Goal: Task Accomplishment & Management: Manage account settings

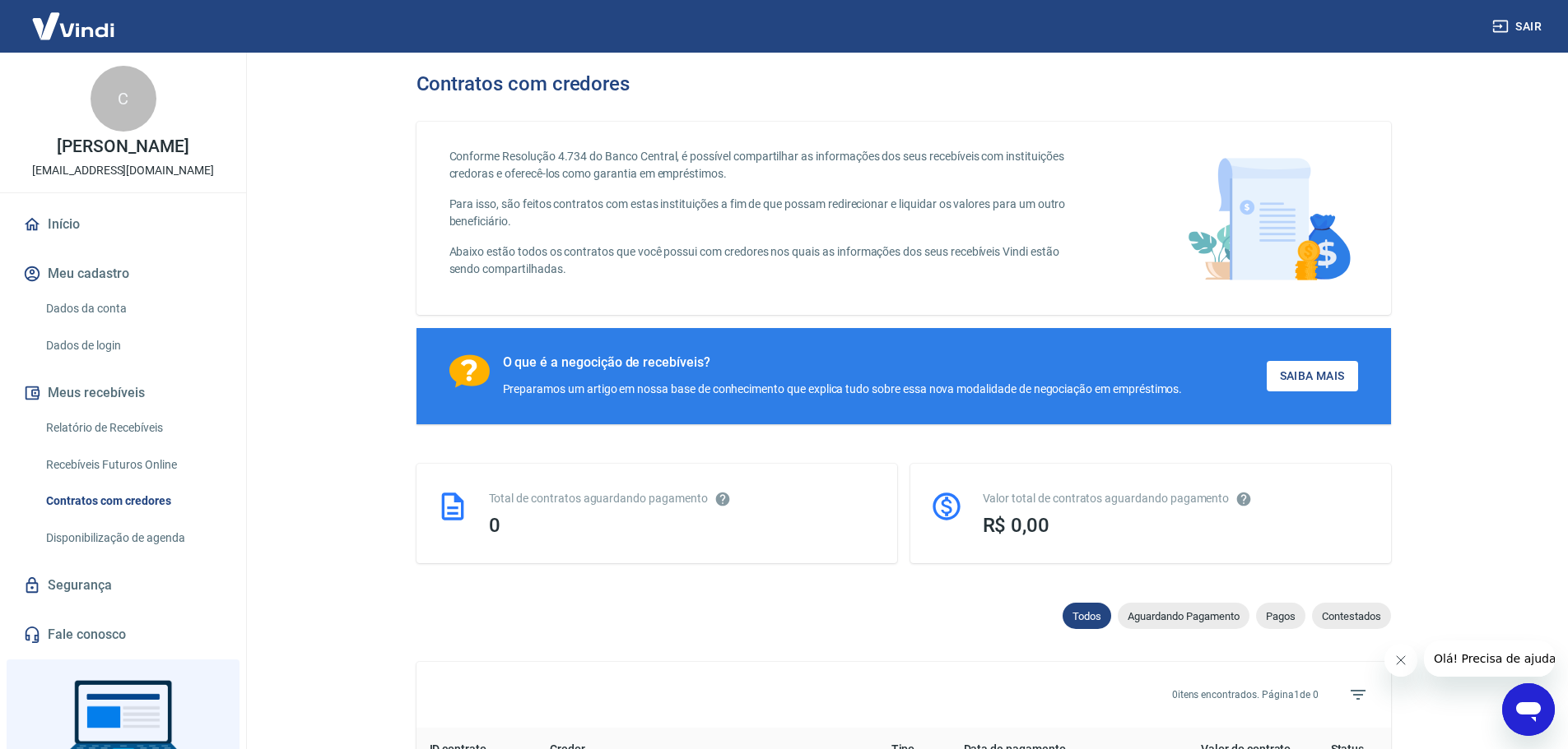
click at [1396, 665] on icon "Fechar mensagem da empresa" at bounding box center [1399, 659] width 13 height 13
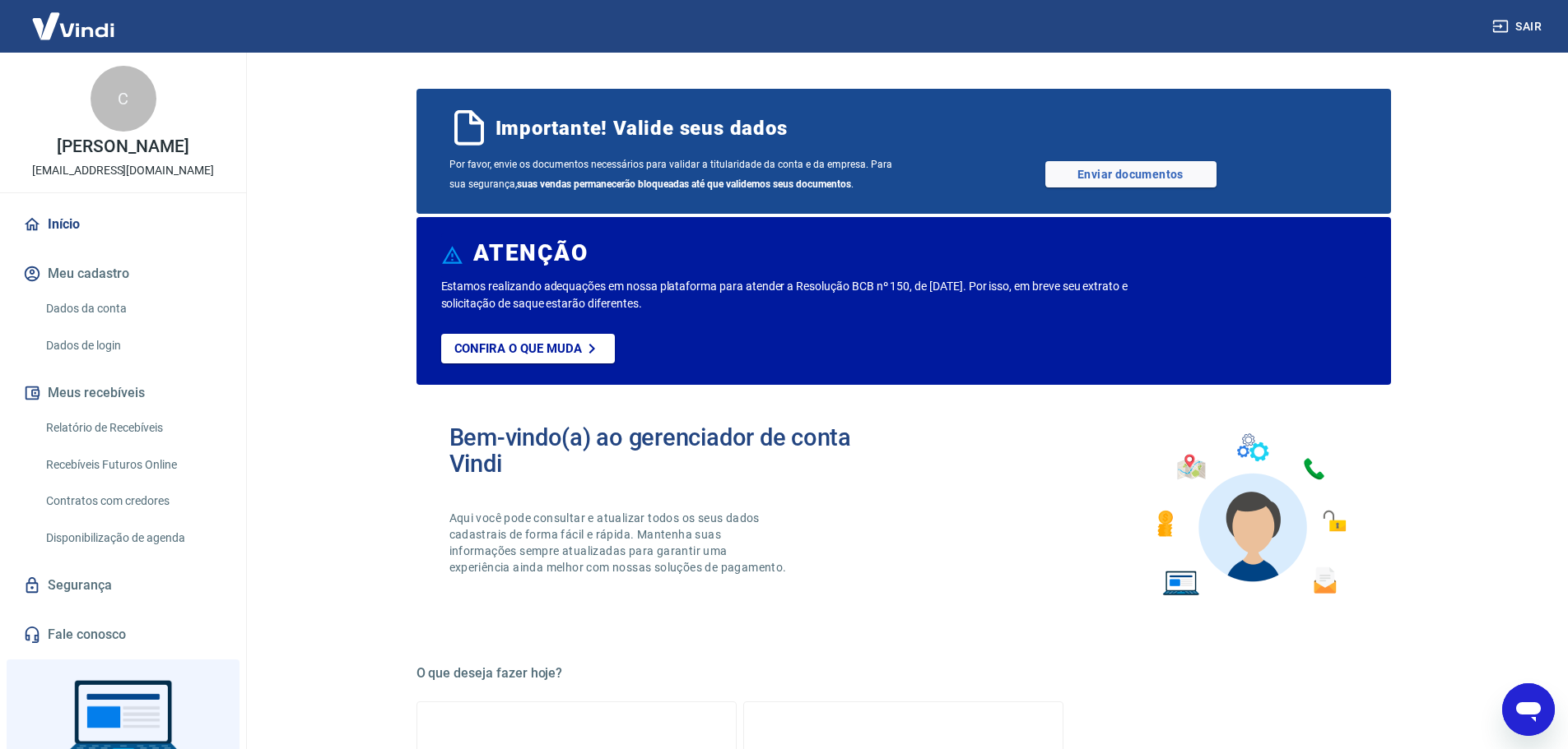
click at [105, 25] on img at bounding box center [73, 26] width 107 height 50
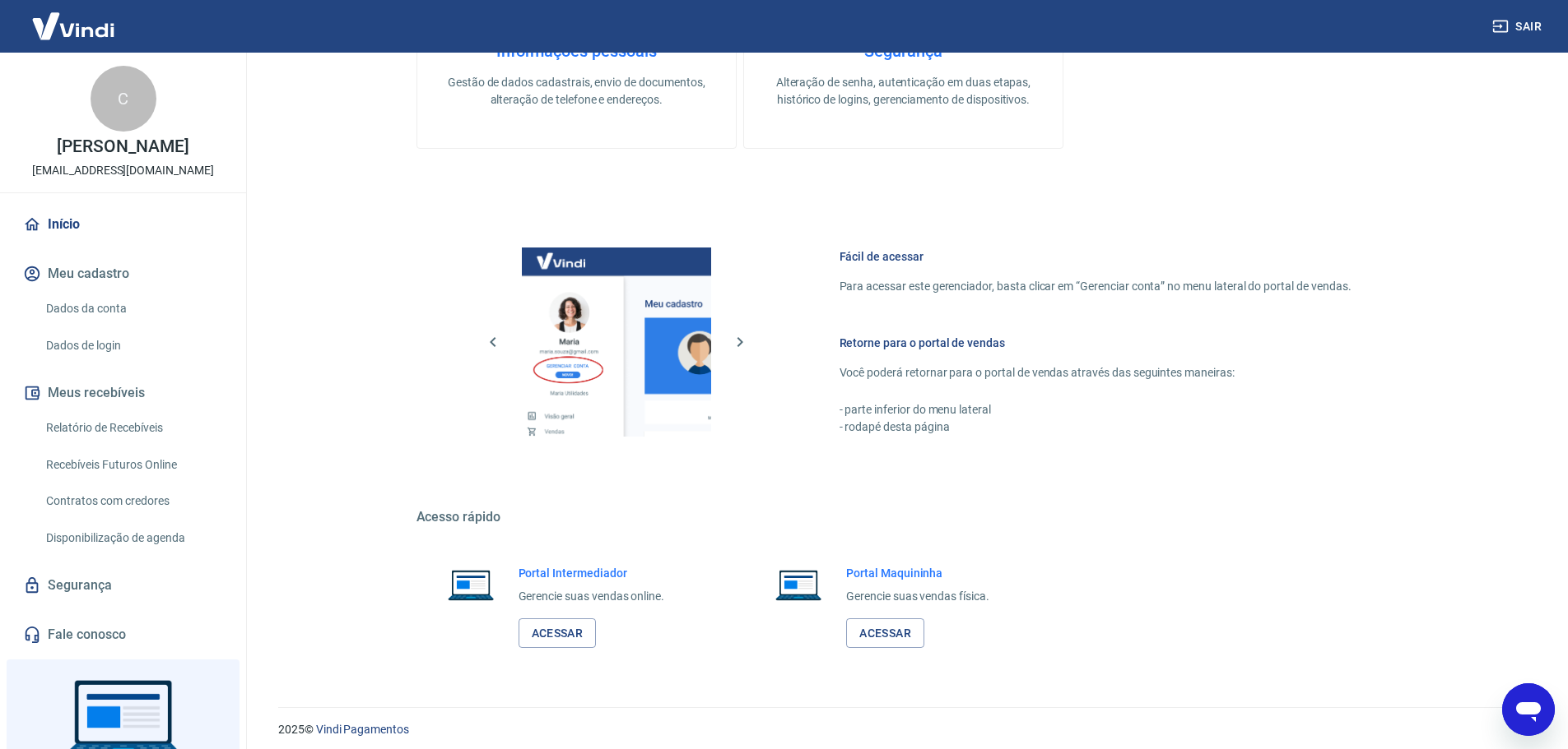
scroll to position [832, 0]
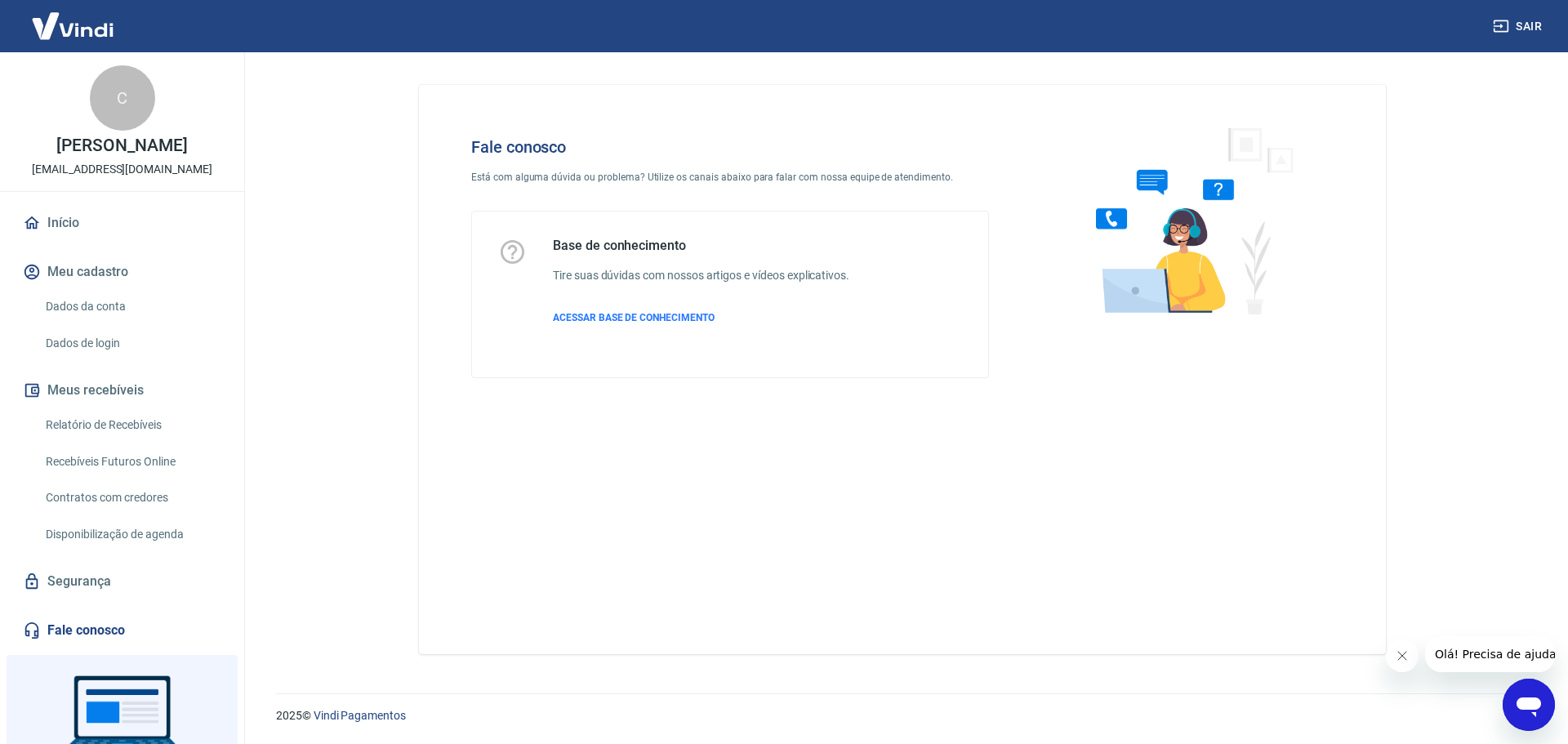
click at [90, 303] on link "Dados da conta" at bounding box center [131, 307] width 186 height 34
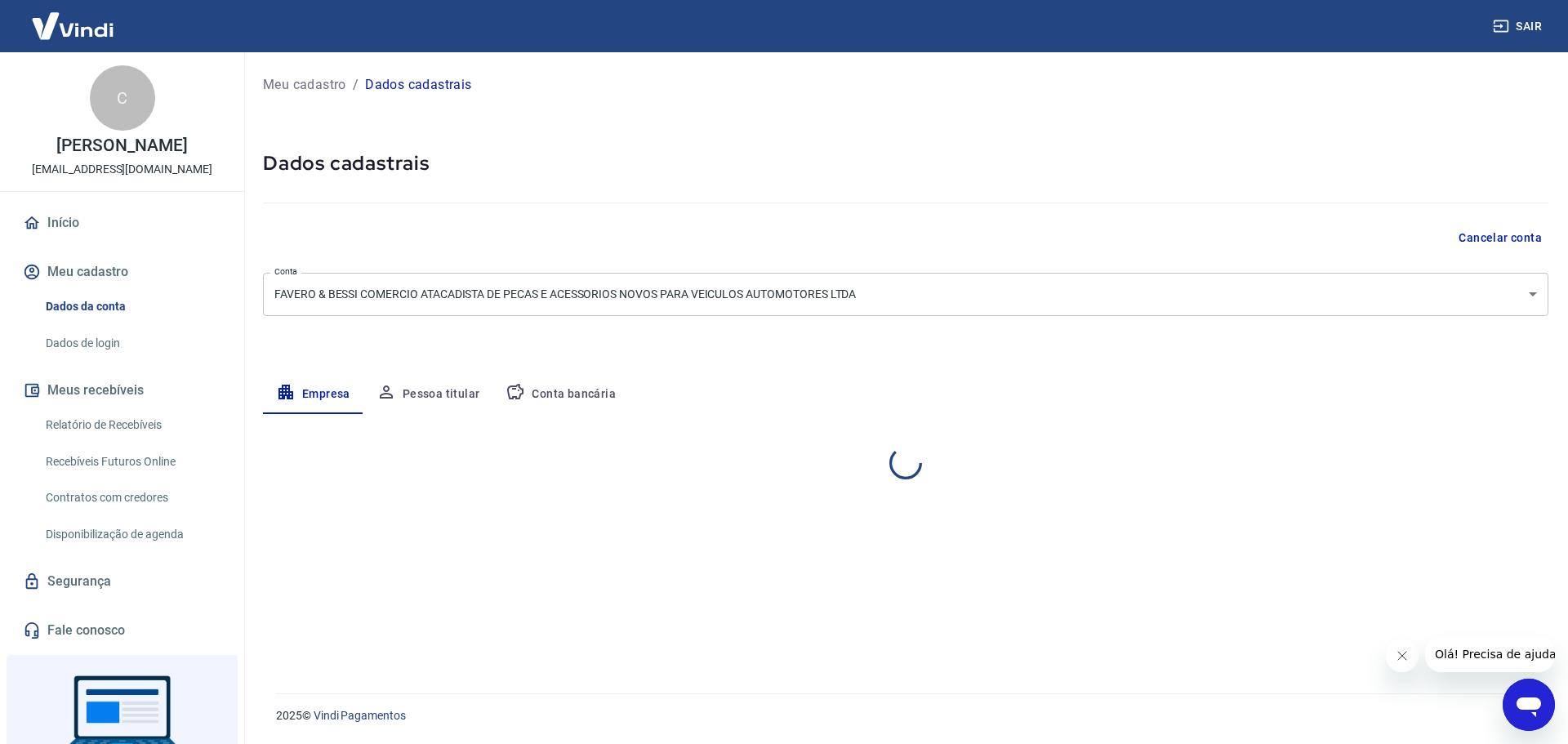
select select "SP"
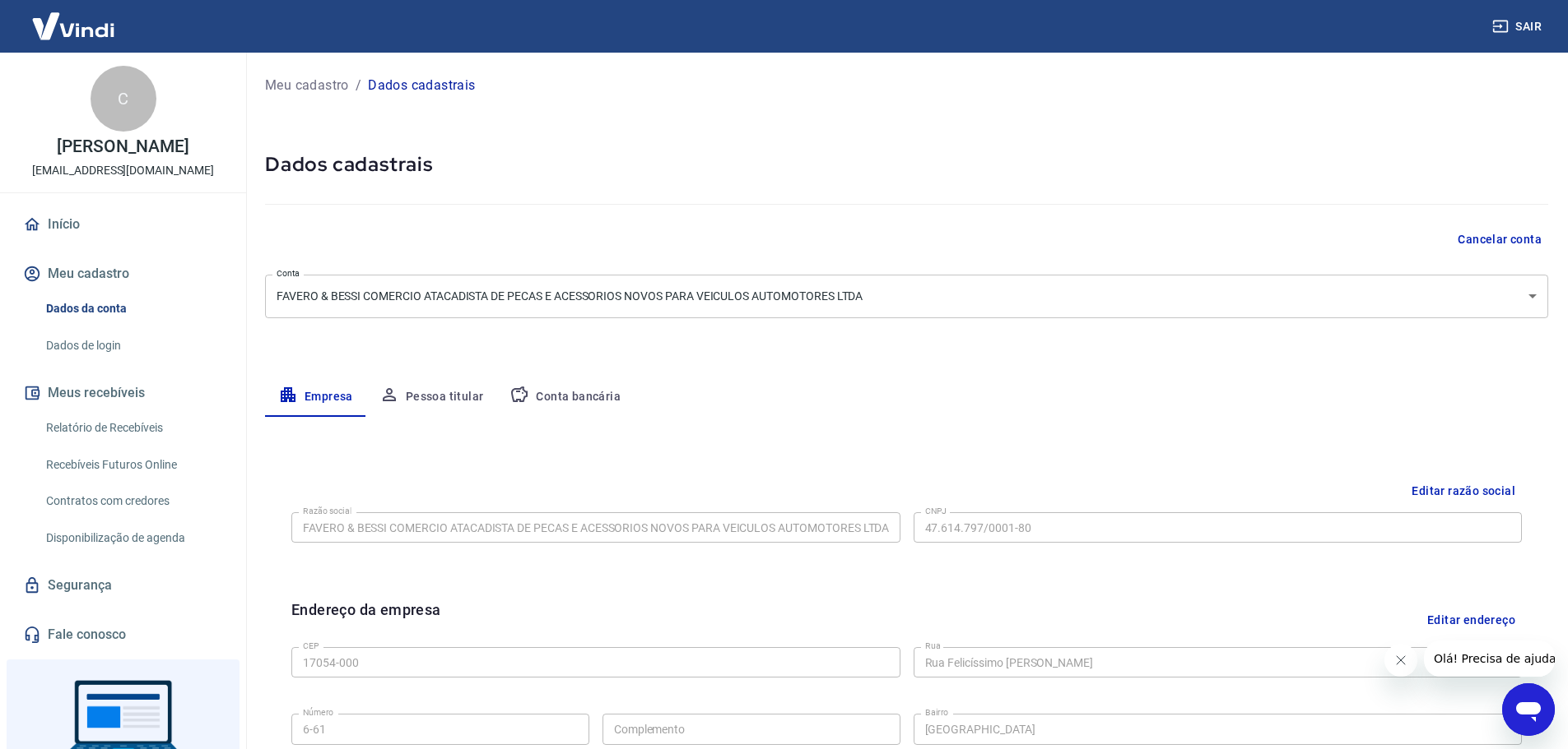
click at [561, 396] on button "Conta bancária" at bounding box center [564, 398] width 137 height 39
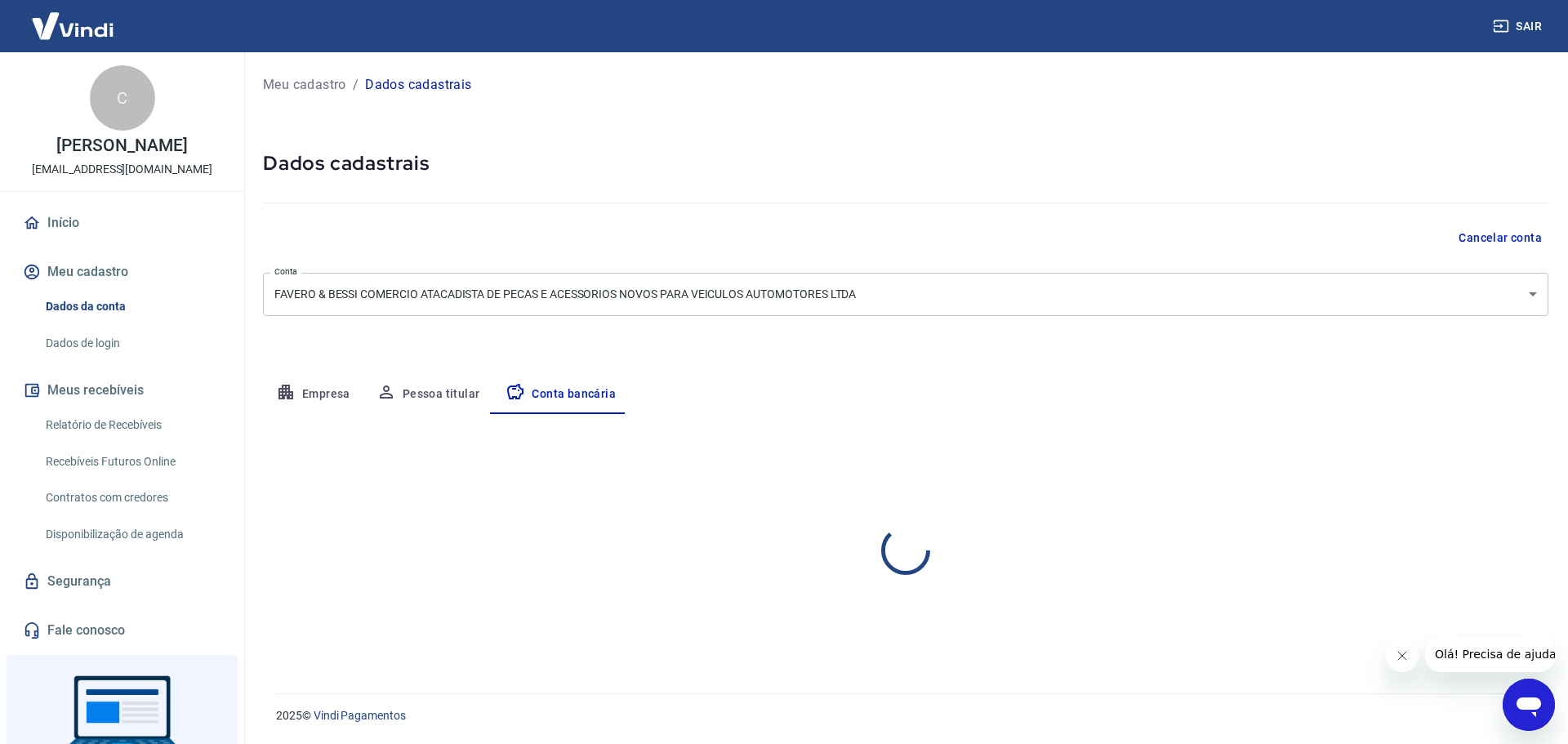
select select "1"
click at [425, 388] on button "Pessoa titular" at bounding box center [428, 395] width 130 height 39
click at [313, 389] on button "Empresa" at bounding box center [313, 395] width 101 height 39
select select "SP"
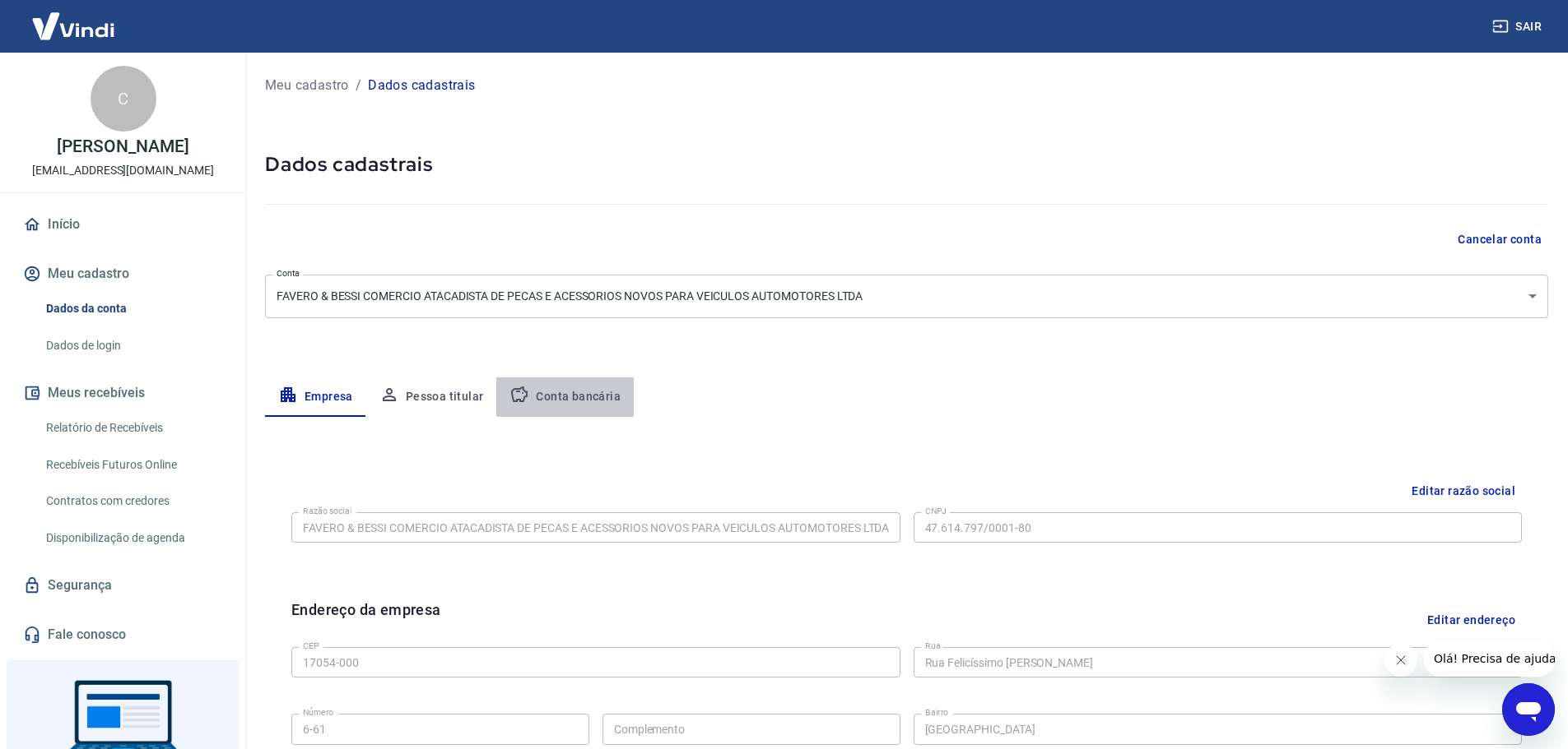
click at [576, 382] on button "Conta bancária" at bounding box center [564, 398] width 137 height 39
select select "1"
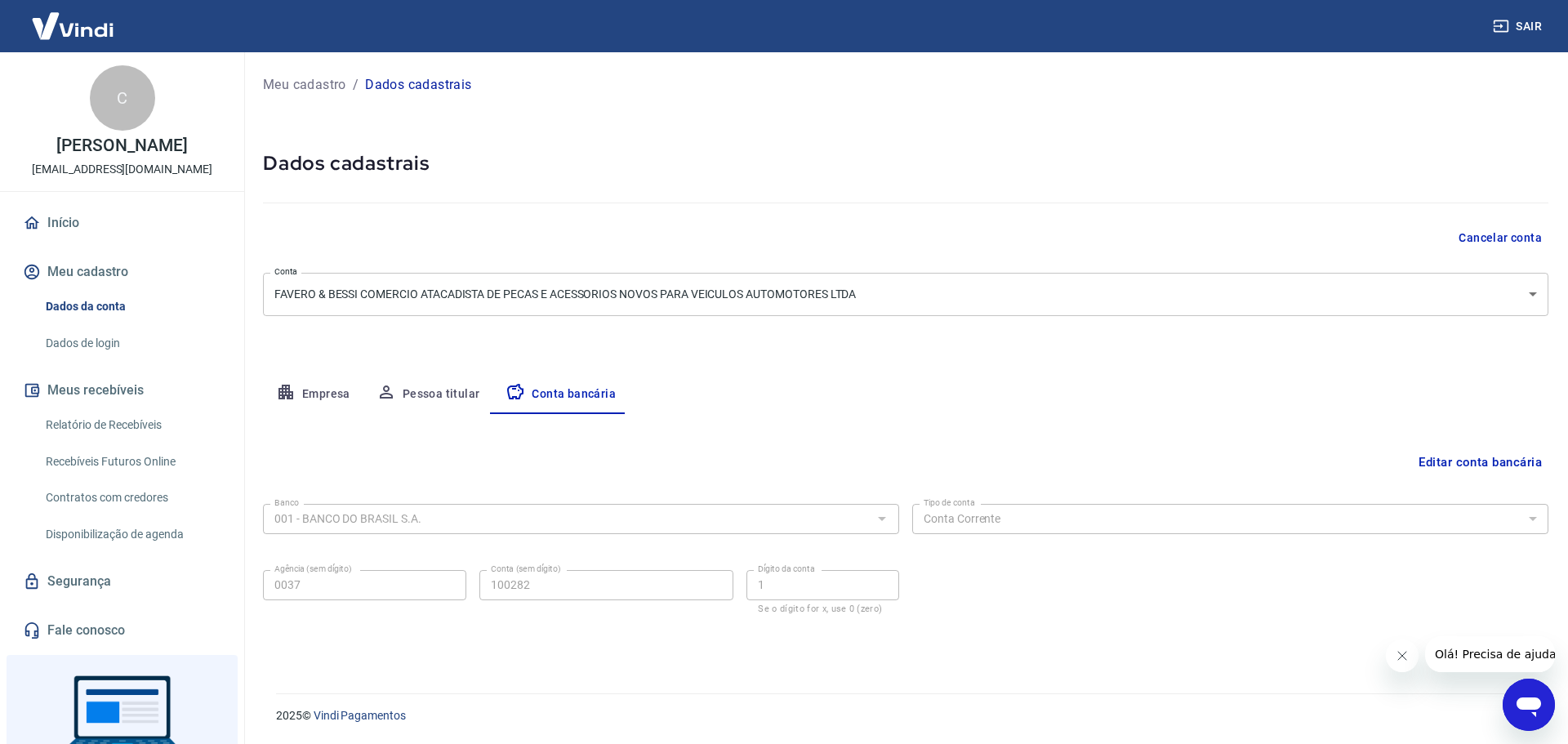
click at [72, 317] on link "Dados da conta" at bounding box center [131, 307] width 186 height 34
click at [75, 399] on button "Meus recebíveis" at bounding box center [122, 391] width 205 height 36
click at [77, 419] on link "Relatório de Recebíveis" at bounding box center [131, 425] width 186 height 34
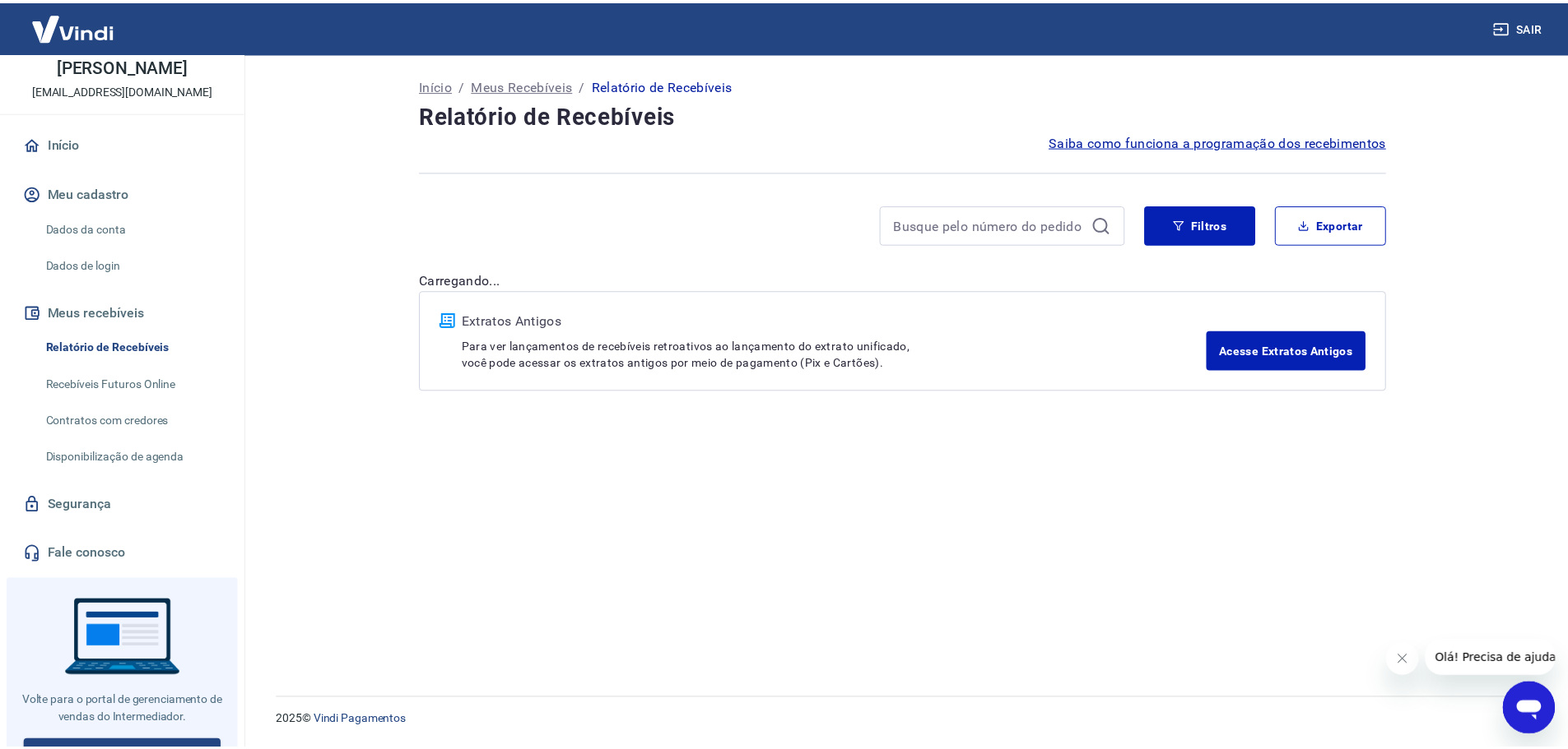
scroll to position [82, 0]
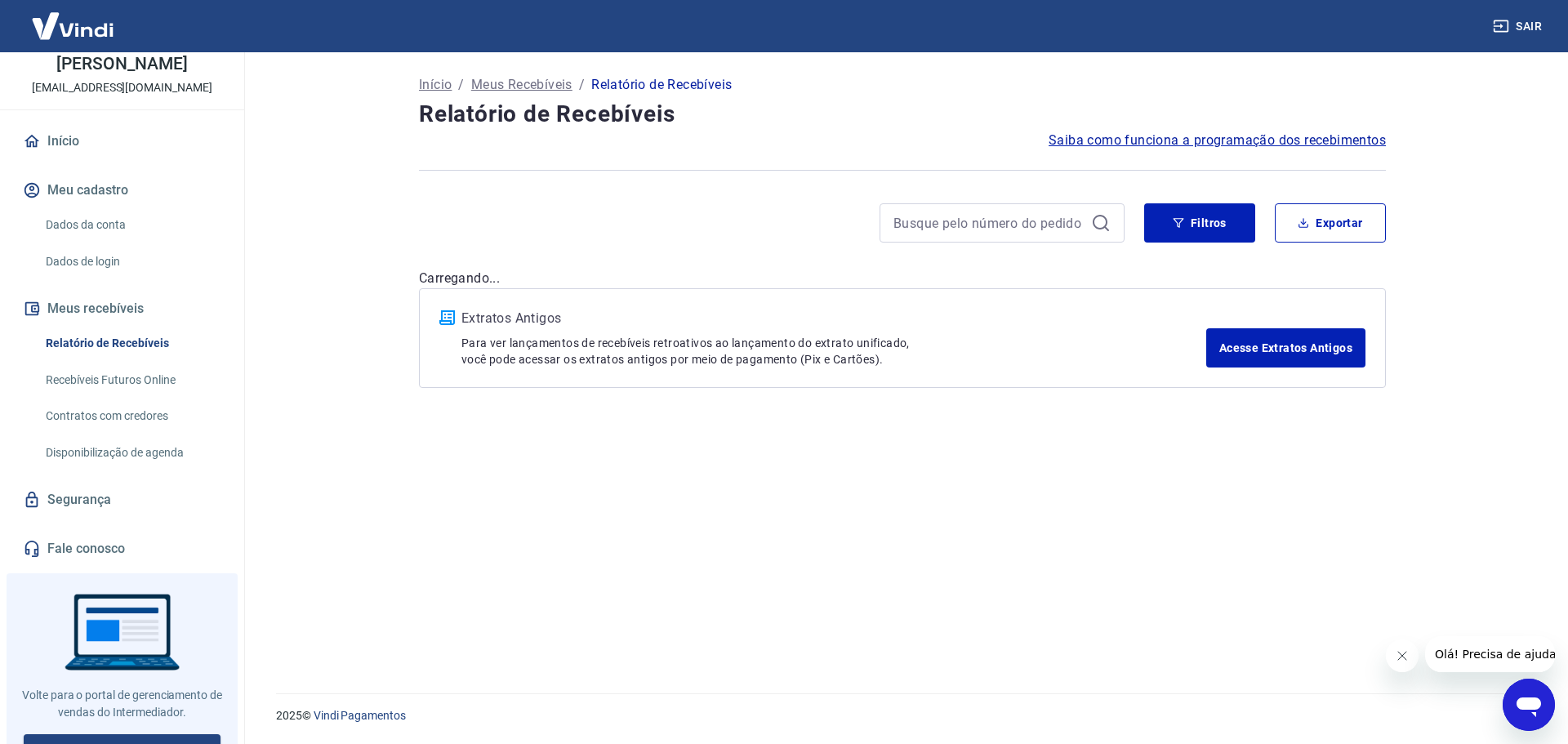
click at [124, 371] on link "Recebíveis Futuros Online" at bounding box center [131, 380] width 186 height 34
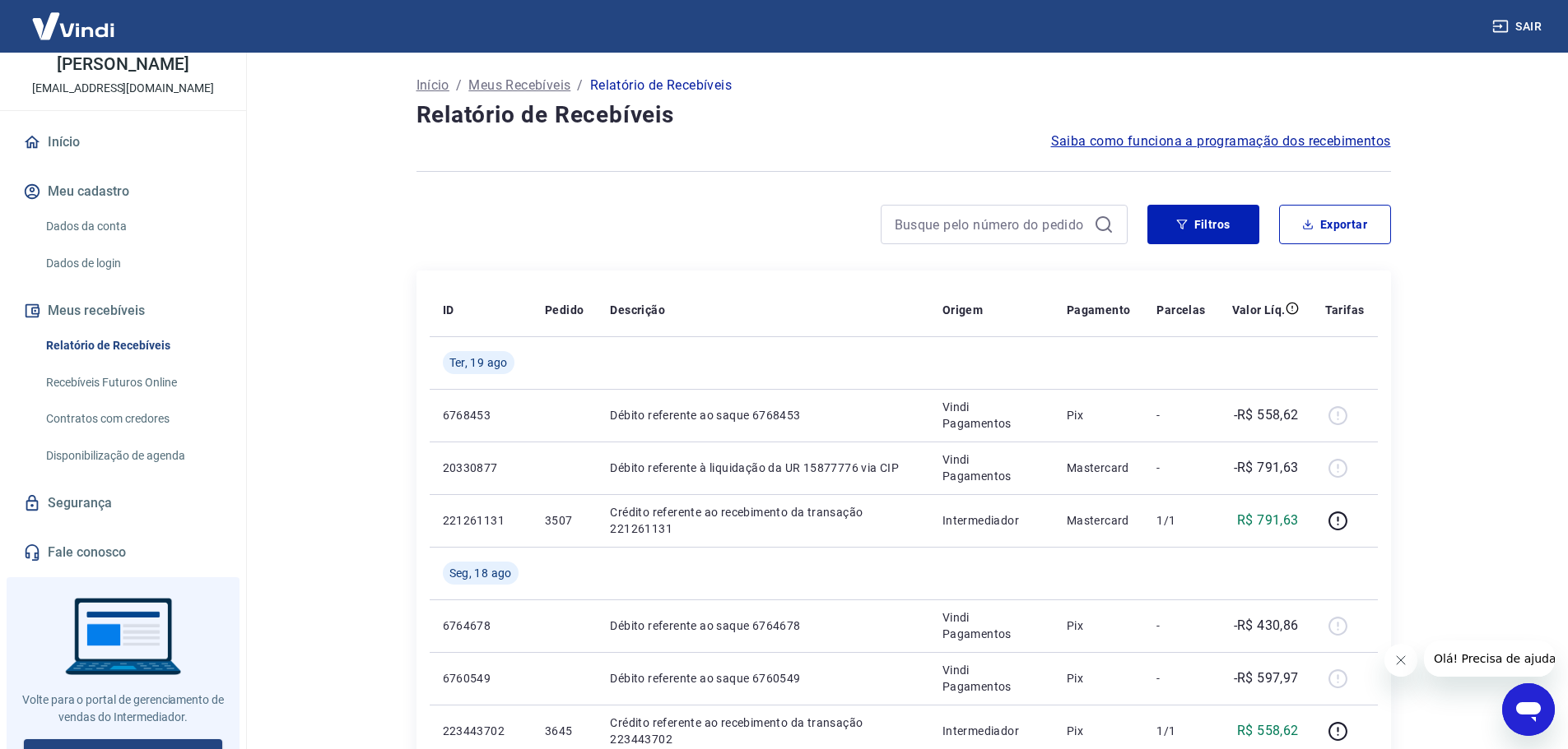
click at [103, 389] on link "Recebíveis Futuros Online" at bounding box center [132, 383] width 187 height 34
